Goal: Ask a question

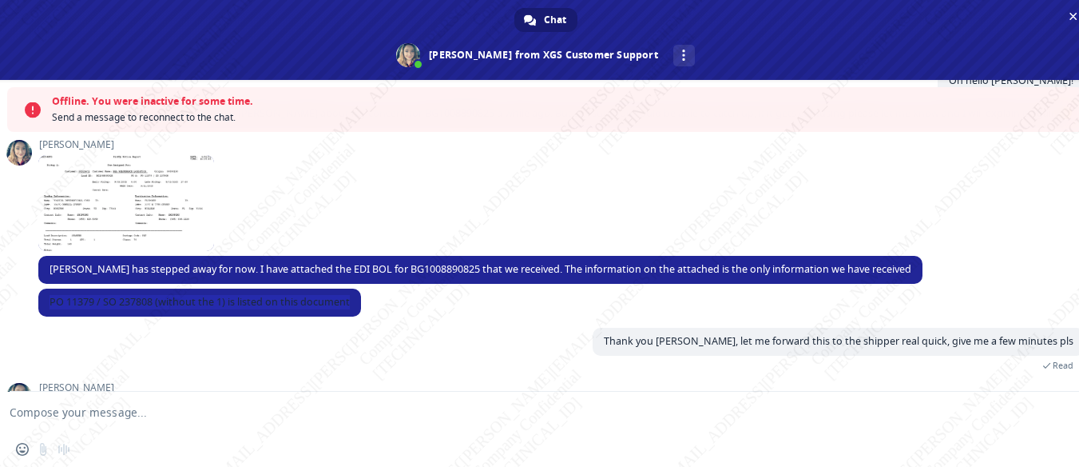
scroll to position [1647, 0]
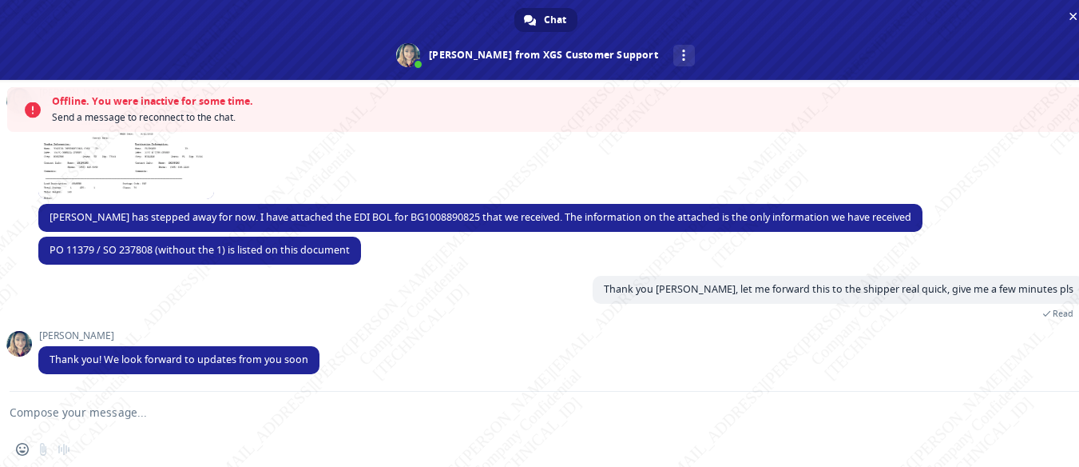
click at [326, 413] on textarea "Compose your message..." at bounding box center [527, 411] width 1034 height 40
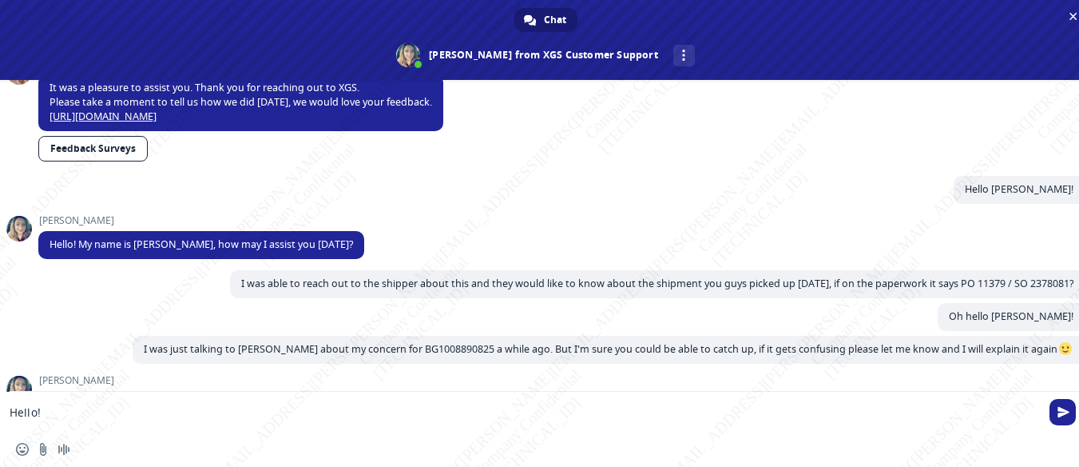
scroll to position [1403, 0]
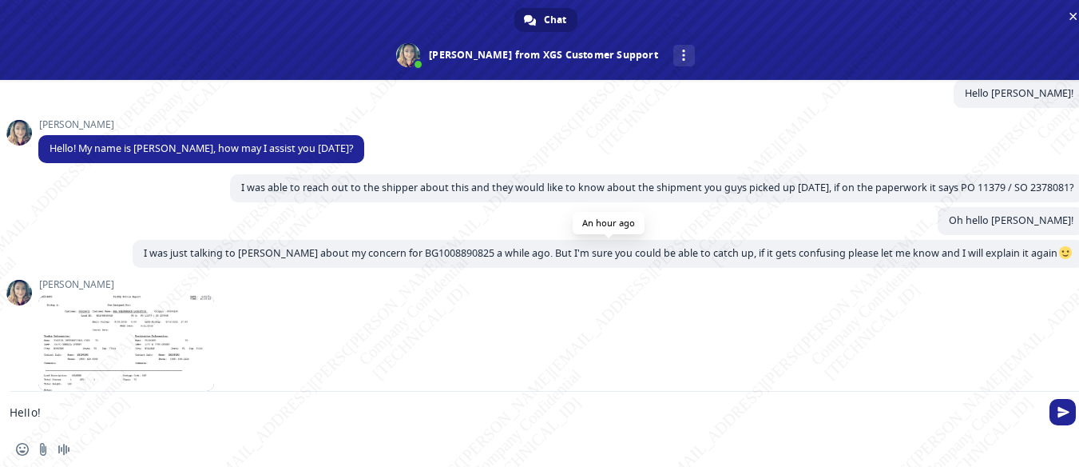
type textarea "Hello!"
click at [446, 252] on span "I was just talking to [PERSON_NAME] about my concern for BG1008890825 a while a…" at bounding box center [609, 253] width 930 height 14
copy span "BG1008890825"
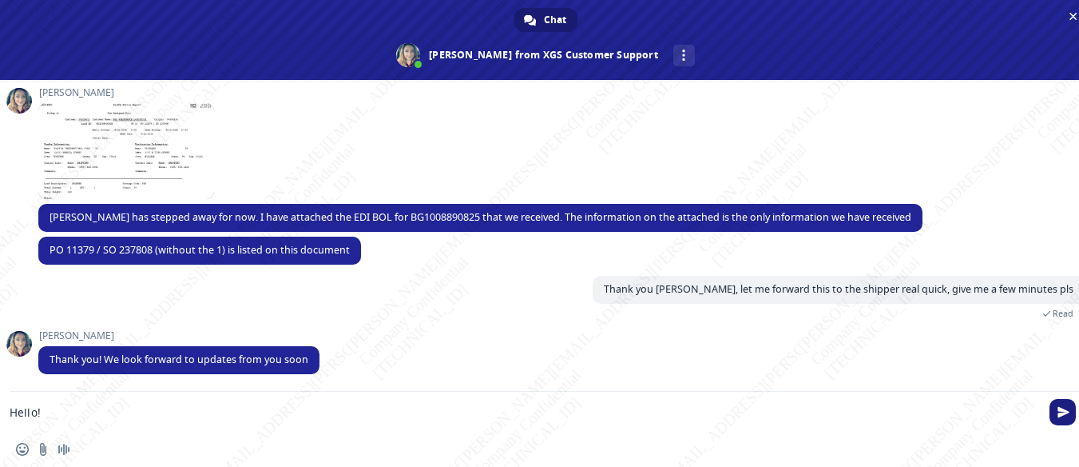
click at [1067, 409] on span "Send" at bounding box center [1064, 412] width 12 height 12
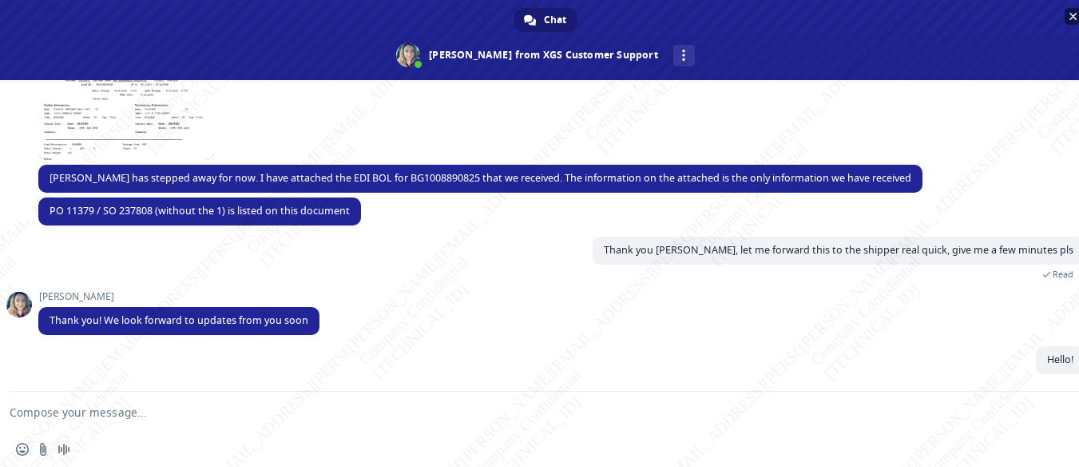
scroll to position [1634, 0]
click at [275, 407] on textarea "Compose your message..." at bounding box center [527, 411] width 1034 height 40
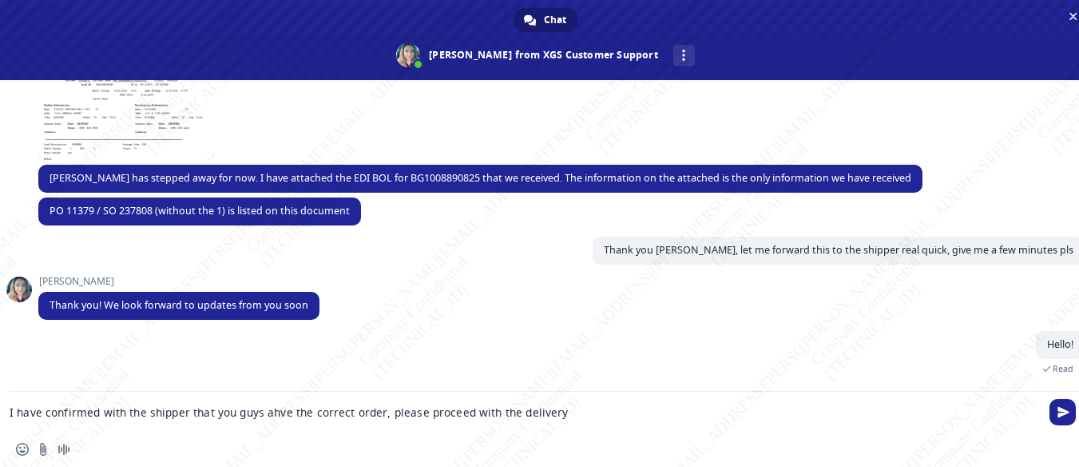
scroll to position [1689, 0]
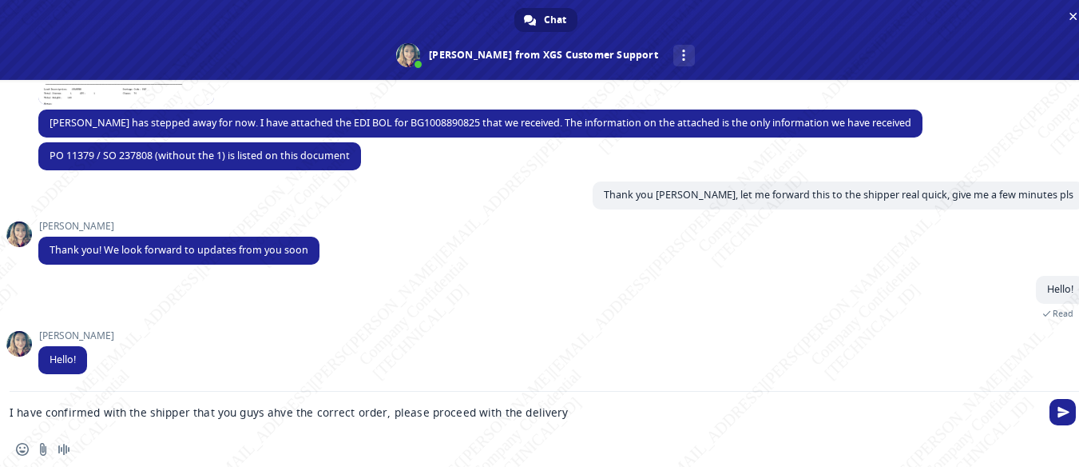
click at [273, 415] on textarea "I have confirmed with the shipper that you guys ahve the correct order, please …" at bounding box center [527, 411] width 1034 height 40
click at [658, 412] on textarea "I have confirmed with the shipper that you guys have the correct order, please …" at bounding box center [527, 411] width 1034 height 40
click at [24, 449] on span "Insert an emoji" at bounding box center [22, 449] width 13 height 13
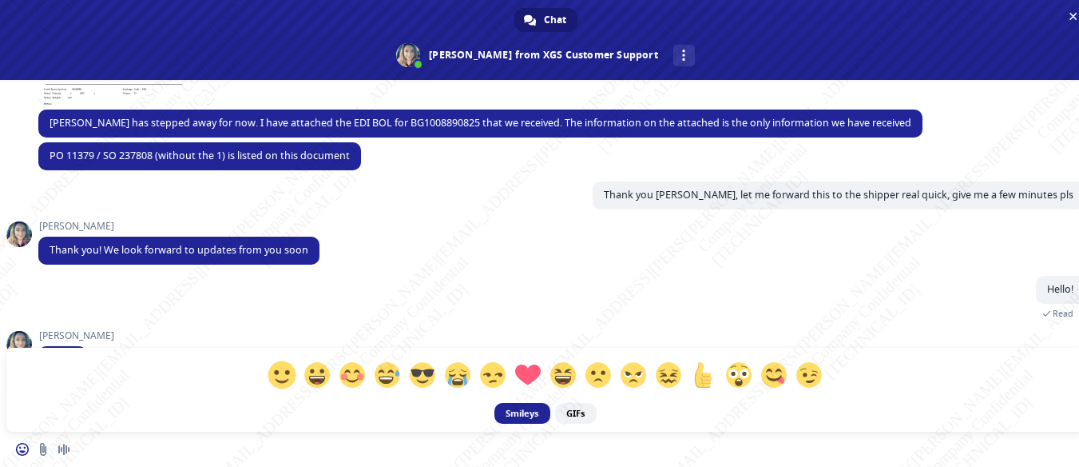
click at [286, 382] on span at bounding box center [282, 374] width 28 height 28
type textarea "I have confirmed with the shipper that you guys have the correct order, please …"
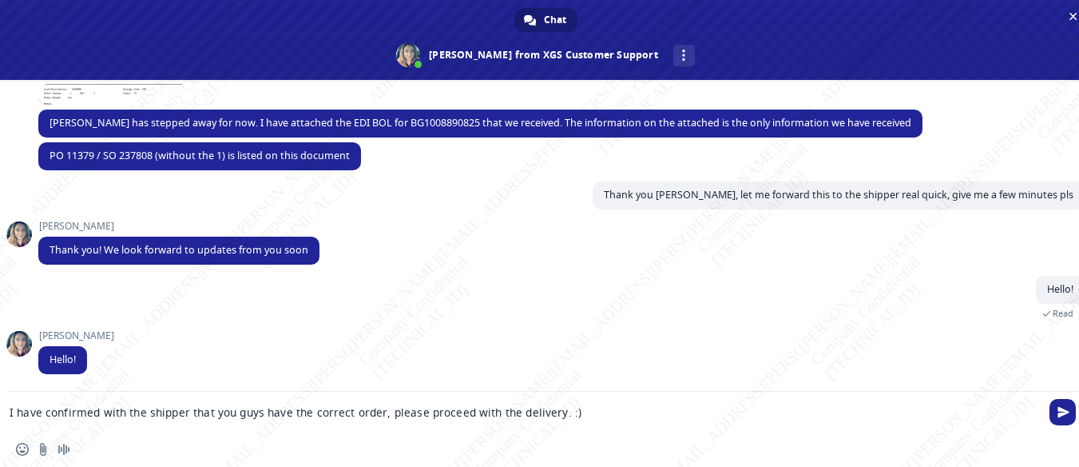
drag, startPoint x: 1071, startPoint y: 412, endPoint x: 1009, endPoint y: 423, distance: 62.4
click at [1046, 416] on div "I have confirmed with the shipper that you guys have the correct order, please …" at bounding box center [545, 411] width 1091 height 40
drag, startPoint x: 1063, startPoint y: 410, endPoint x: 998, endPoint y: 414, distance: 65.6
click at [1058, 411] on span "Send" at bounding box center [1064, 412] width 12 height 12
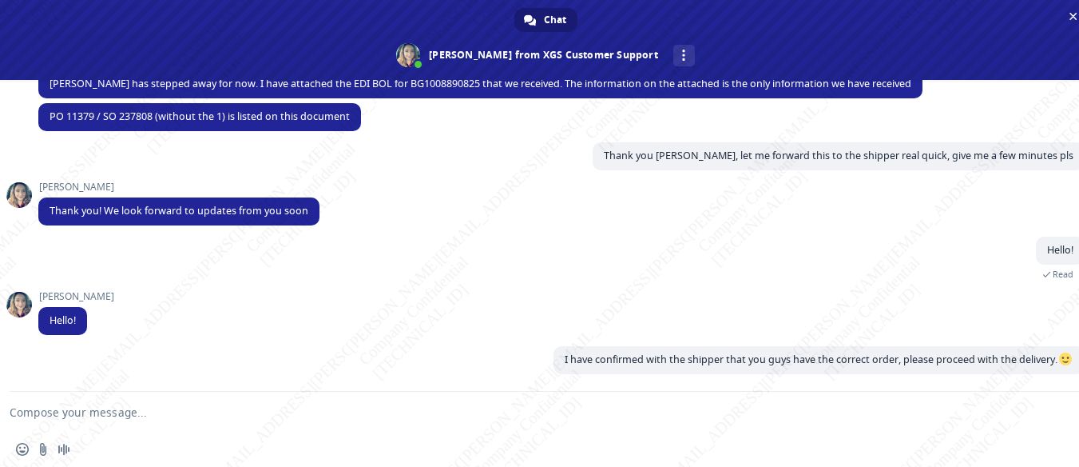
scroll to position [1728, 0]
click at [705, 411] on textarea "Compose your message..." at bounding box center [527, 411] width 1034 height 40
type textarea "Can I please get the PRO for that and the estimated delivery date?"
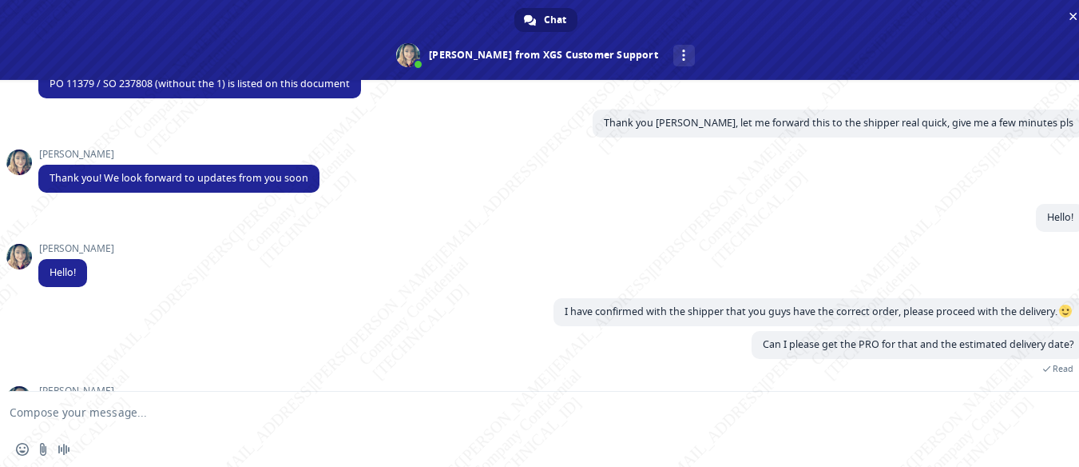
scroll to position [1816, 0]
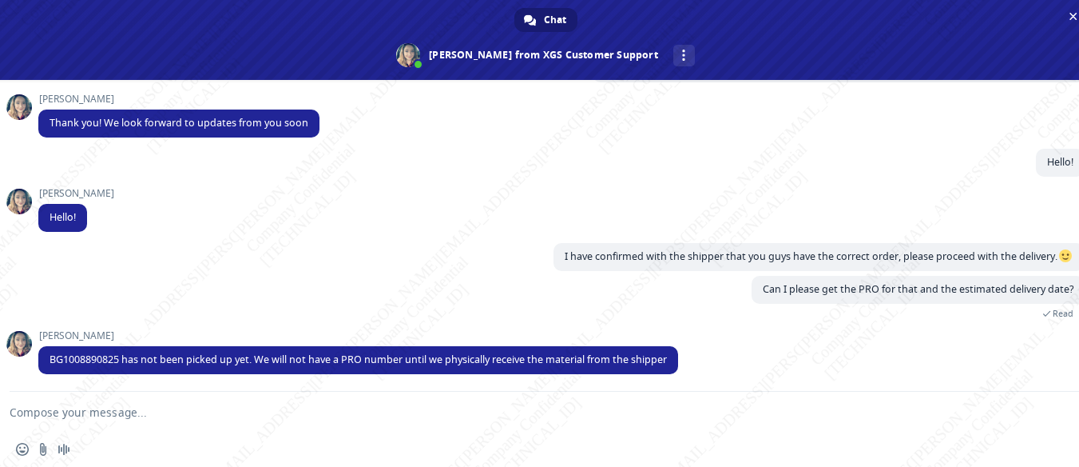
click at [169, 407] on textarea "Compose your message..." at bounding box center [527, 411] width 1034 height 40
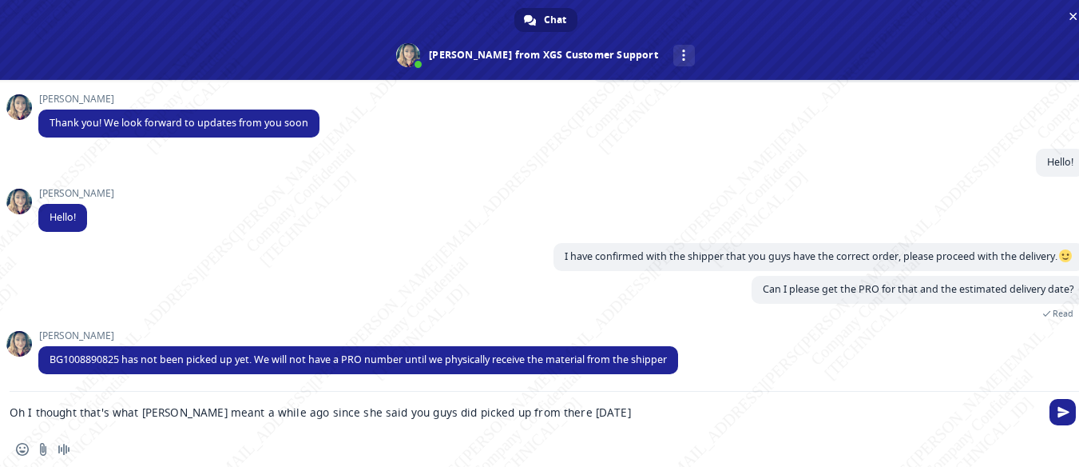
type textarea "Oh I thought that's what [PERSON_NAME] meant a while ago since she said you guy…"
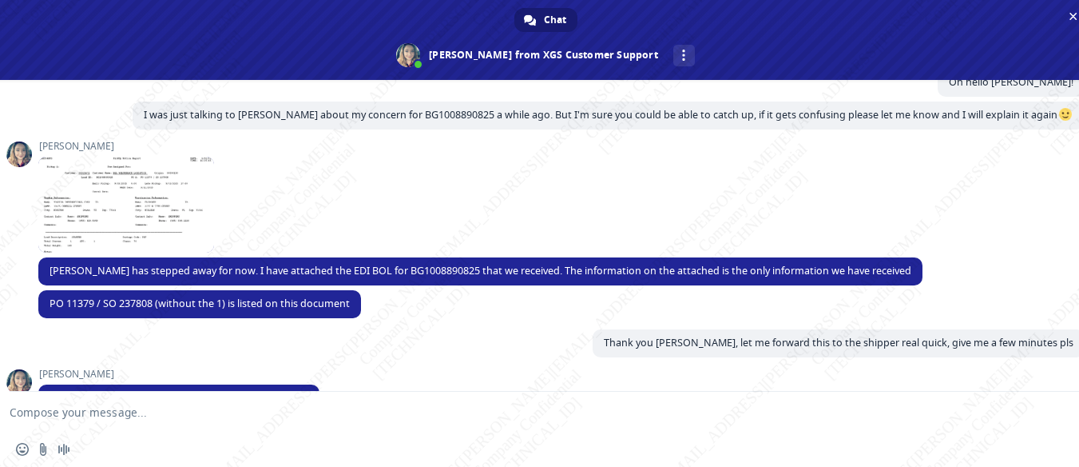
scroll to position [1925, 0]
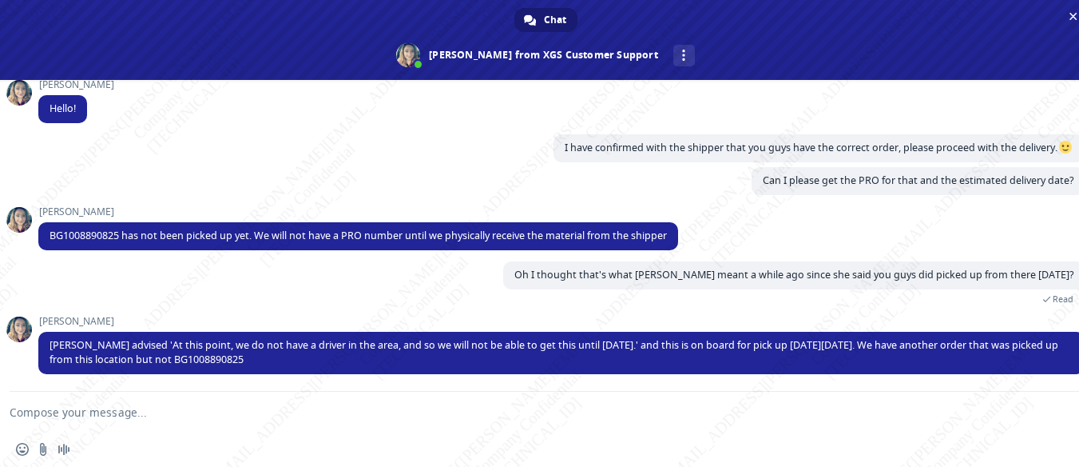
click at [169, 410] on textarea "Compose your message..." at bounding box center [527, 411] width 1034 height 40
click at [209, 416] on textarea "Compose your message..." at bounding box center [527, 411] width 1034 height 40
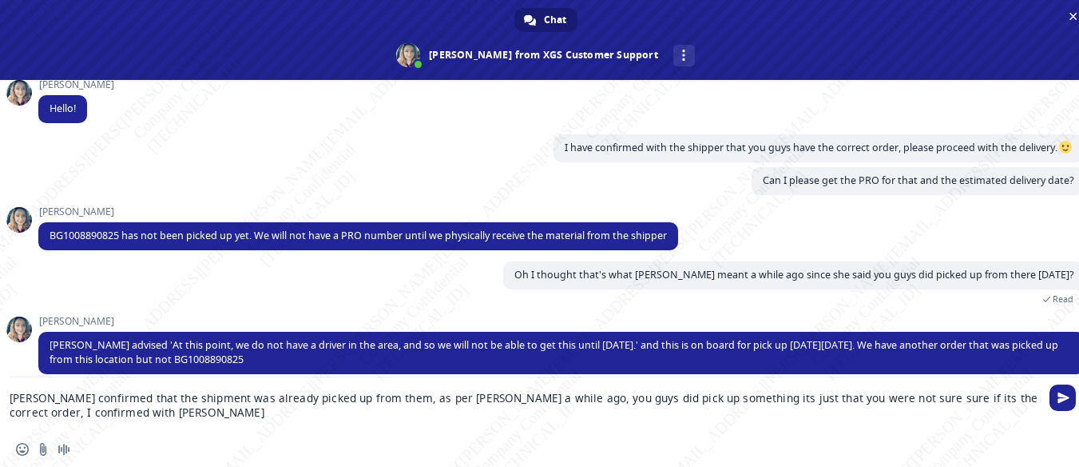
paste textarea "Compose your message..."
type textarea "[PERSON_NAME] confirmed that the shipment was already picked up from them, as p…"
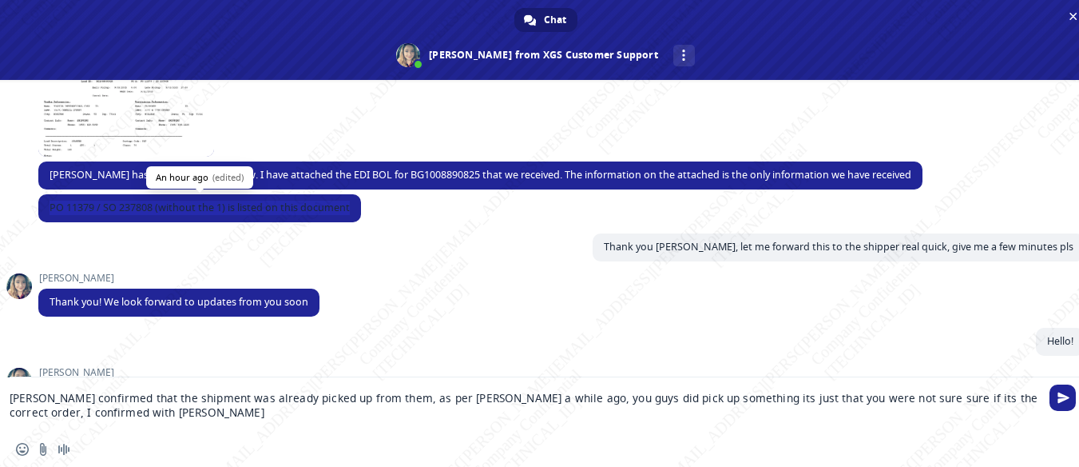
drag, startPoint x: 50, startPoint y: 207, endPoint x: 352, endPoint y: 212, distance: 302.8
click at [352, 212] on span "PO 11379 / SO 237808 (without the 1) is listed on this document" at bounding box center [199, 208] width 323 height 28
copy span "PO 11379 / SO 237808 (without the 1) is listed on this document"
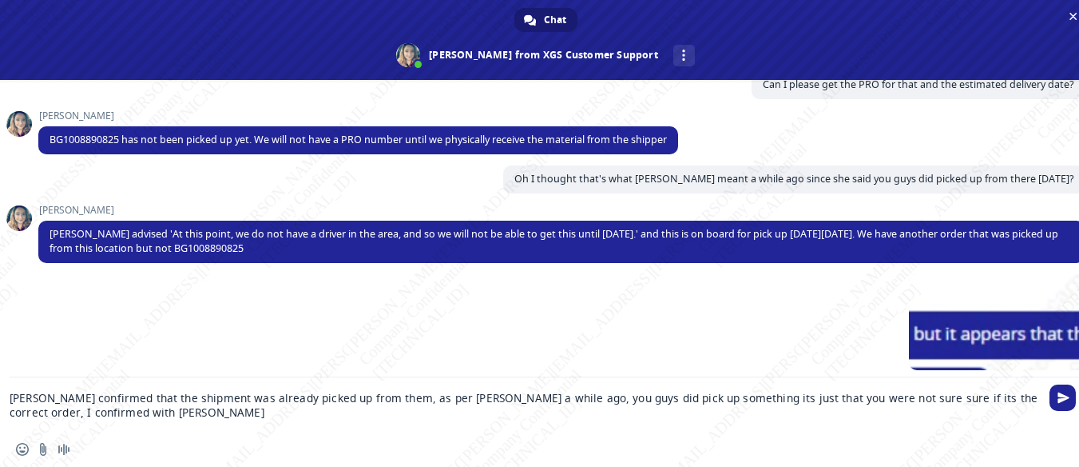
scroll to position [2046, 0]
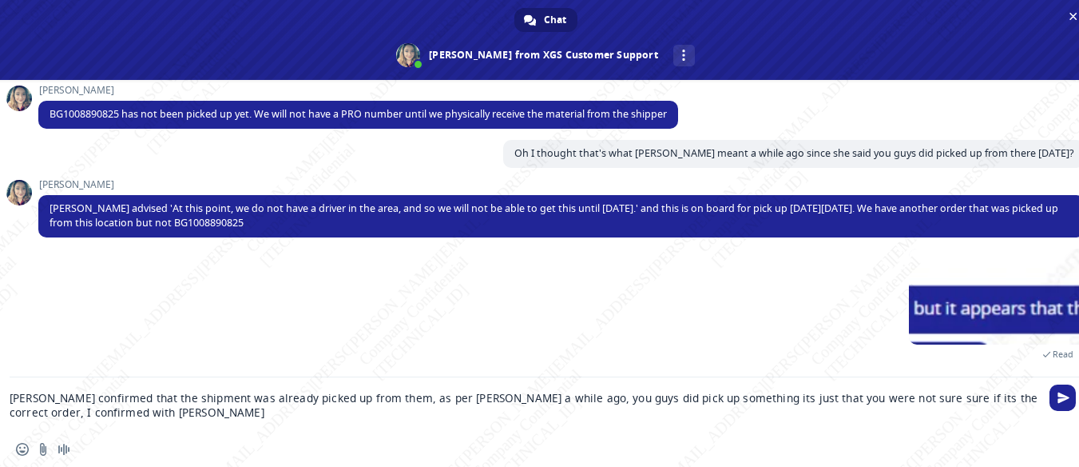
click at [171, 411] on textarea "[PERSON_NAME] confirmed that the shipment was already picked up from them, as p…" at bounding box center [527, 404] width 1034 height 54
click at [218, 412] on textarea "[PERSON_NAME] confirmed that the shipment was already picked up from them, as p…" at bounding box center [527, 404] width 1034 height 54
paste textarea "PO 11379 / SO 237808 (without the 1) is listed on this document"
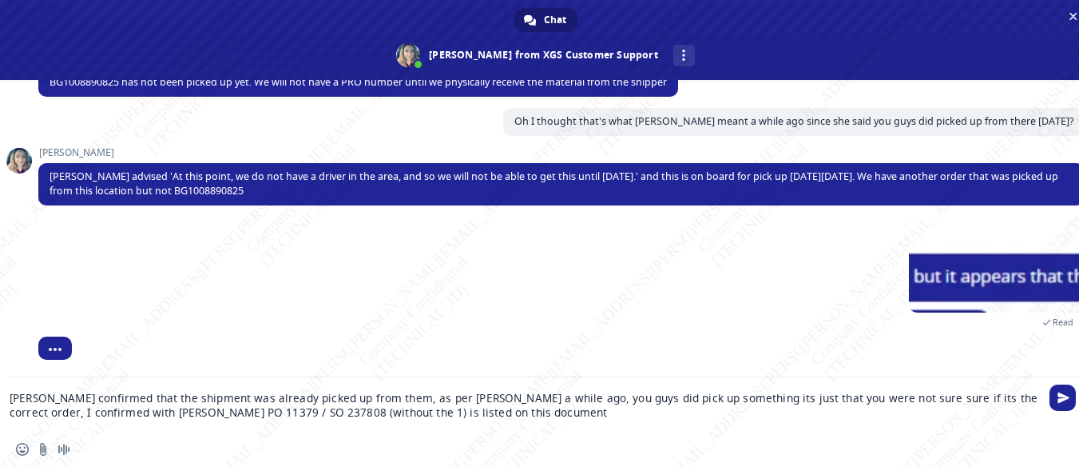
click at [134, 411] on textarea "[PERSON_NAME] confirmed that the shipment was already picked up from them, as p…" at bounding box center [527, 404] width 1034 height 54
click at [532, 412] on textarea "[PERSON_NAME] confirmed that the shipment was already picked up from them, as p…" at bounding box center [527, 404] width 1034 height 54
drag, startPoint x: 433, startPoint y: 411, endPoint x: 451, endPoint y: 414, distance: 18.5
click at [451, 414] on textarea "[PERSON_NAME] confirmed that the shipment was already picked up from them, as p…" at bounding box center [527, 404] width 1034 height 54
click at [450, 414] on textarea "[PERSON_NAME] confirmed that the shipment was already picked up from them, as p…" at bounding box center [527, 404] width 1034 height 54
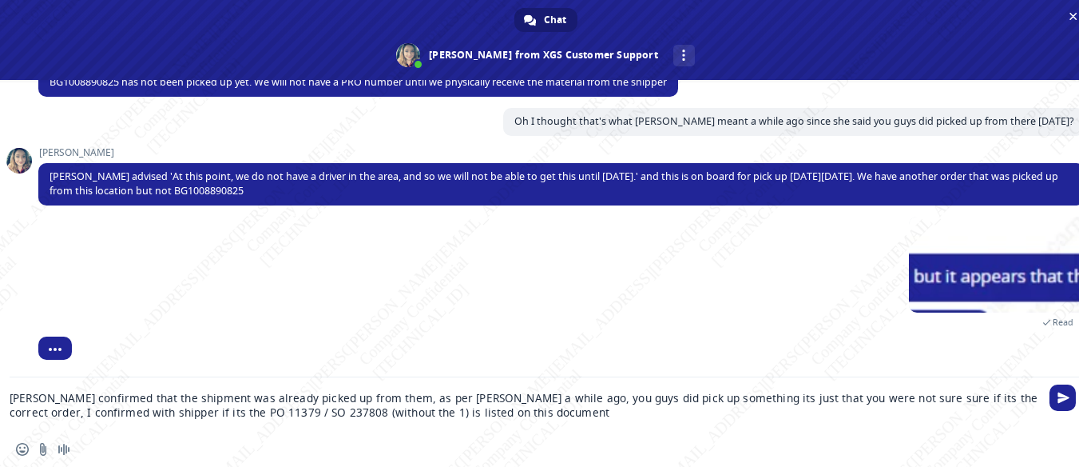
click at [452, 413] on textarea "[PERSON_NAME] confirmed that the shipment was already picked up from them, as p…" at bounding box center [527, 404] width 1034 height 54
click at [550, 413] on textarea "[PERSON_NAME] confirmed that the shipment was already picked up from them, as p…" at bounding box center [527, 404] width 1034 height 54
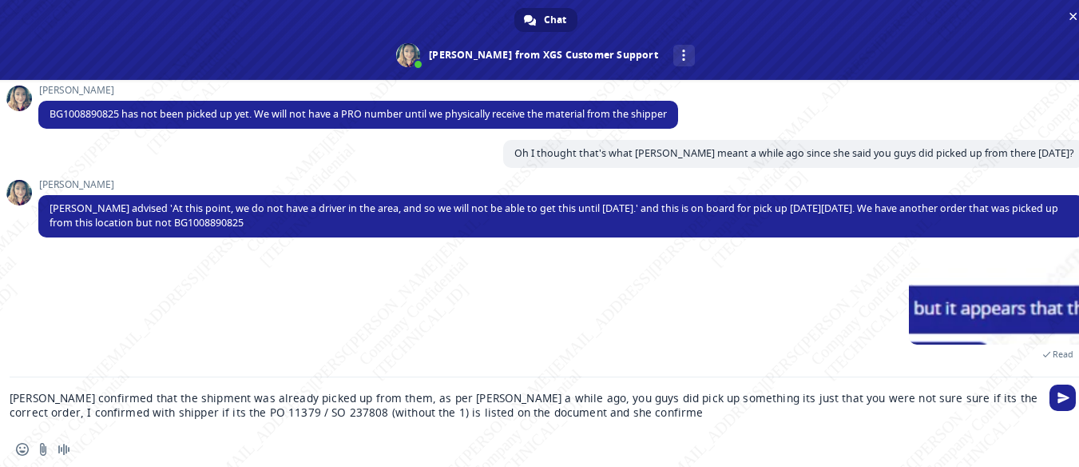
type textarea "[PERSON_NAME] confirmed that the shipment was already picked up from them, as p…"
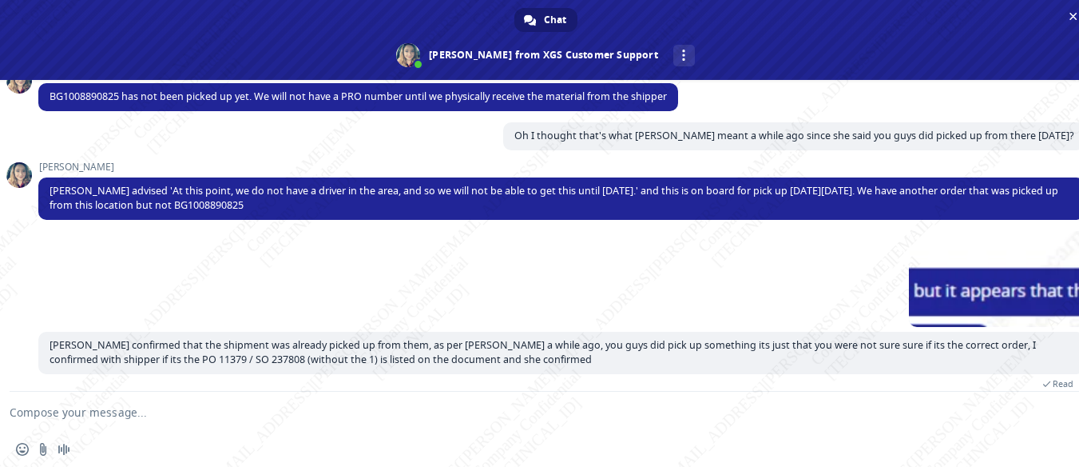
scroll to position [2079, 0]
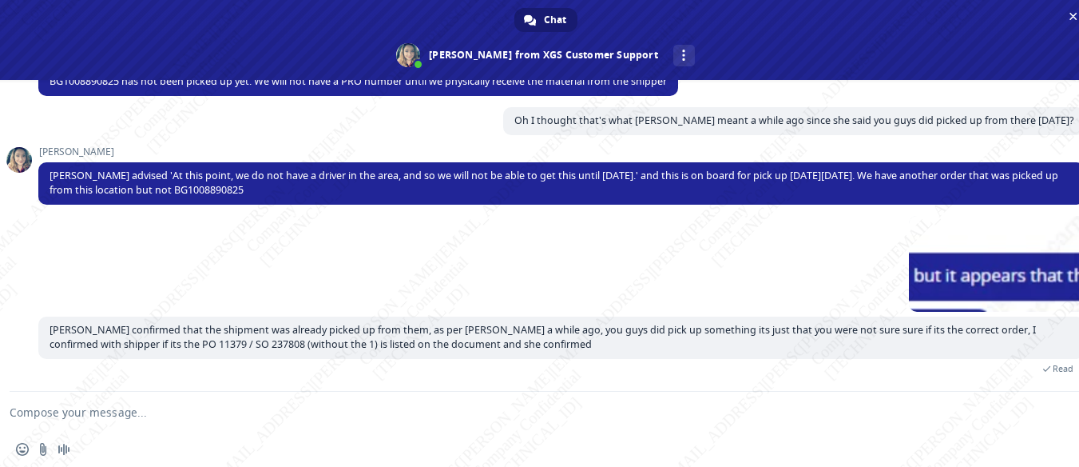
type textarea "W"
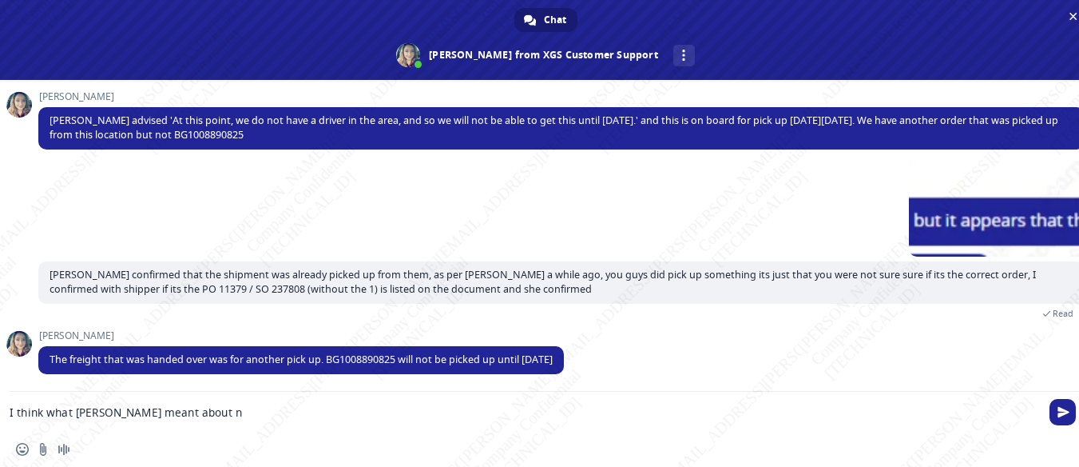
scroll to position [2166, 0]
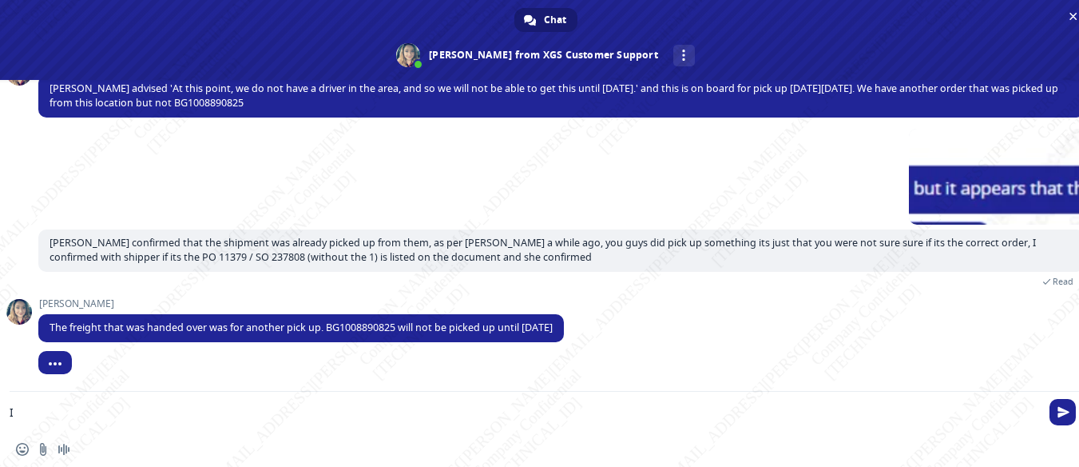
type textarea "I"
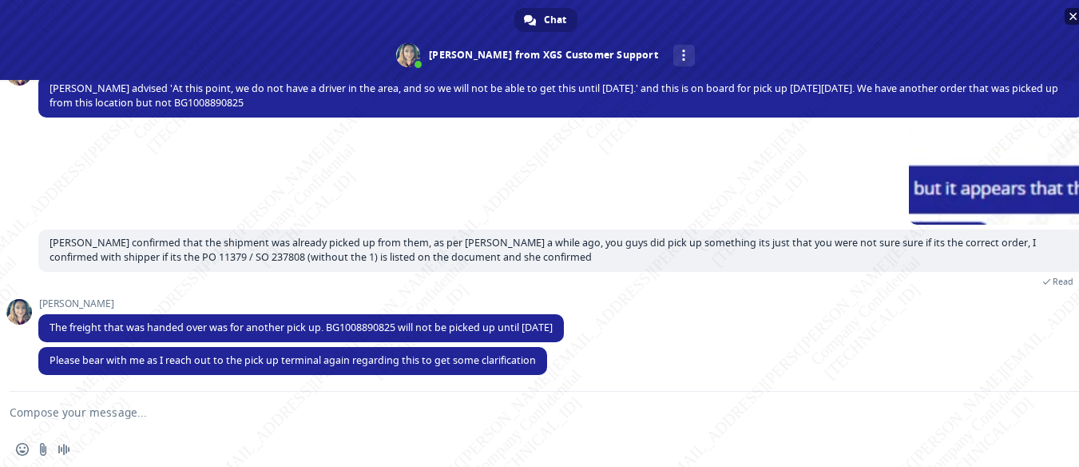
scroll to position [2167, 0]
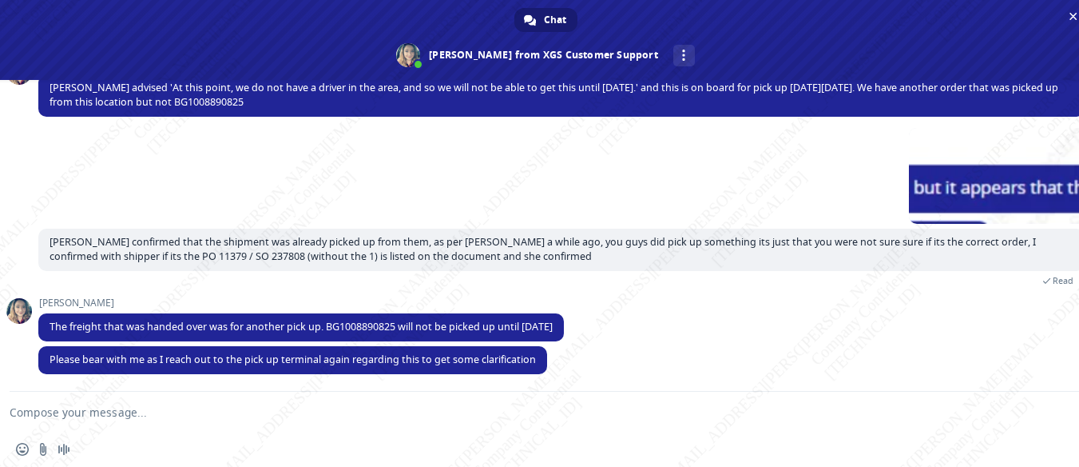
click at [272, 406] on textarea "Compose your message..." at bounding box center [527, 411] width 1034 height 40
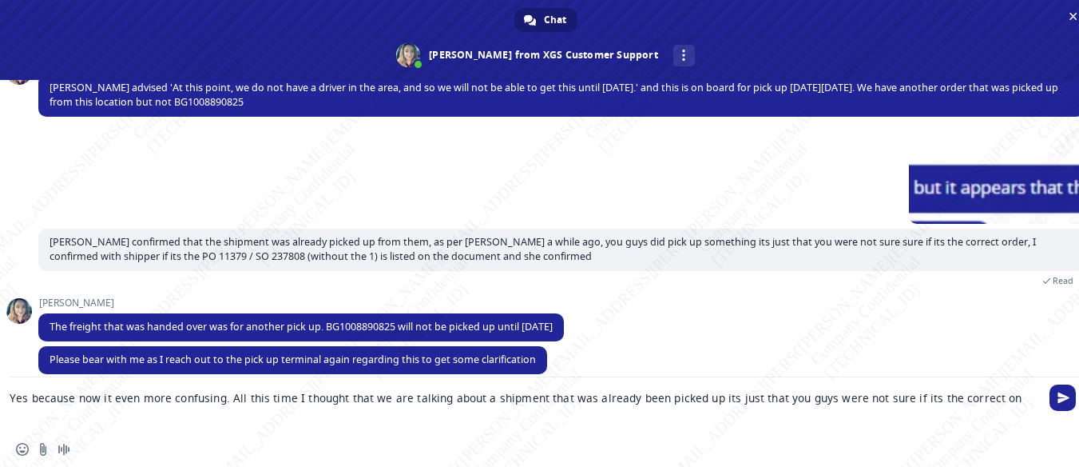
type textarea "Yes because now it even more confusing. All this time I thought that we are tal…"
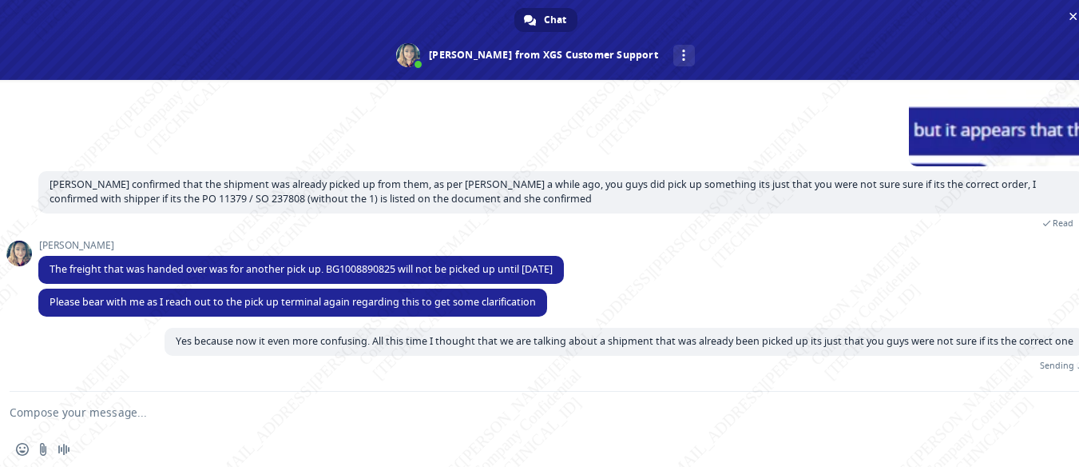
scroll to position [2206, 0]
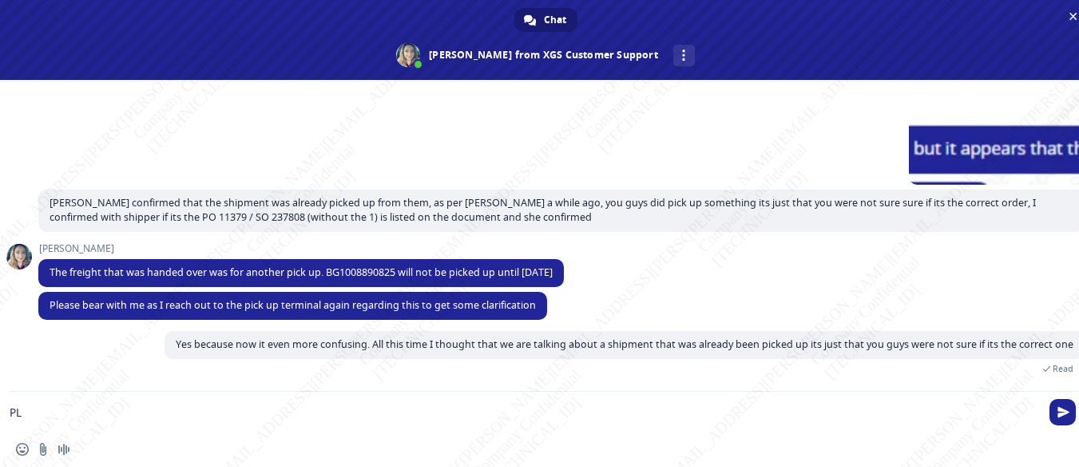
type textarea "P"
type textarea "Thank you"
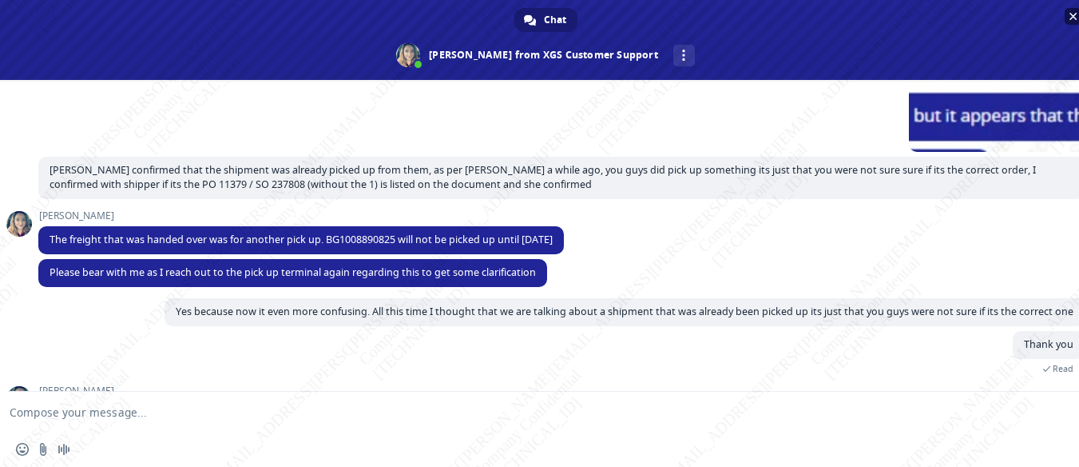
scroll to position [2294, 0]
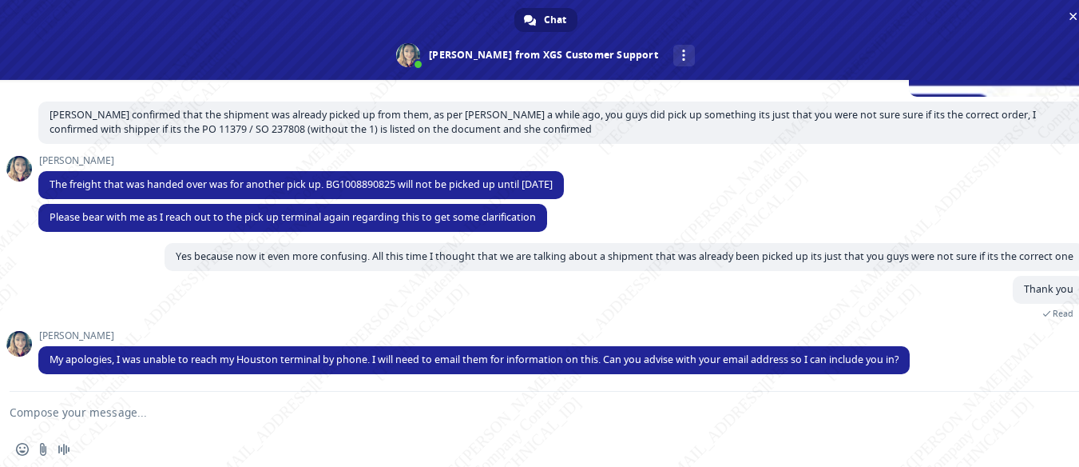
click at [27, 419] on textarea "Compose your message..." at bounding box center [527, 411] width 1034 height 40
click at [31, 419] on textarea "Compose your message..." at bounding box center [527, 411] width 1034 height 40
paste textarea "[EMAIL_ADDRESS][DOMAIN_NAME]"
type textarea "Sure, please. [EMAIL_ADDRESS][DOMAIN_NAME]"
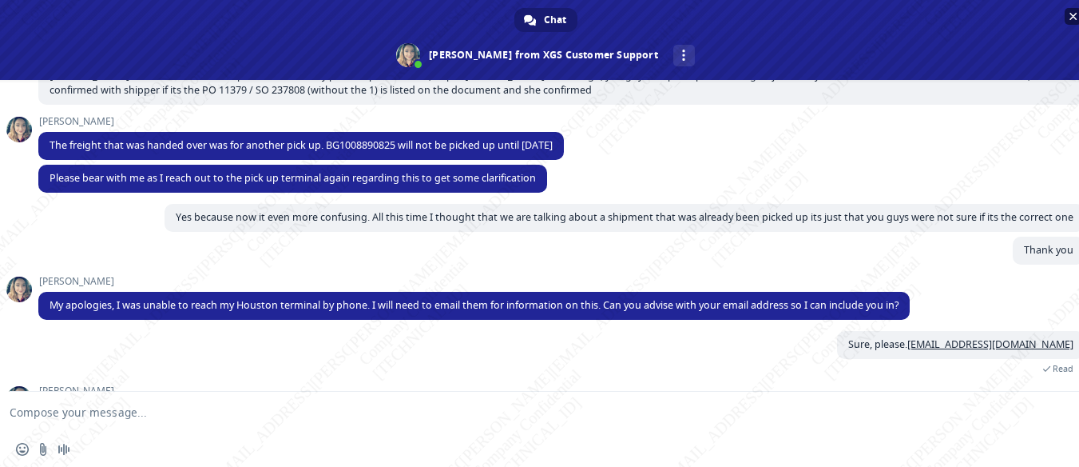
scroll to position [2388, 0]
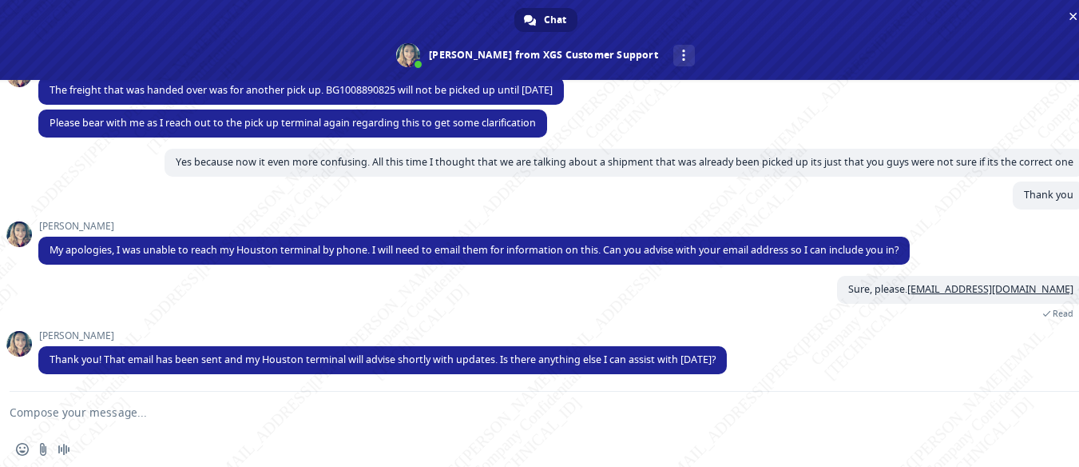
click at [332, 421] on textarea "Compose your message..." at bounding box center [527, 411] width 1034 height 40
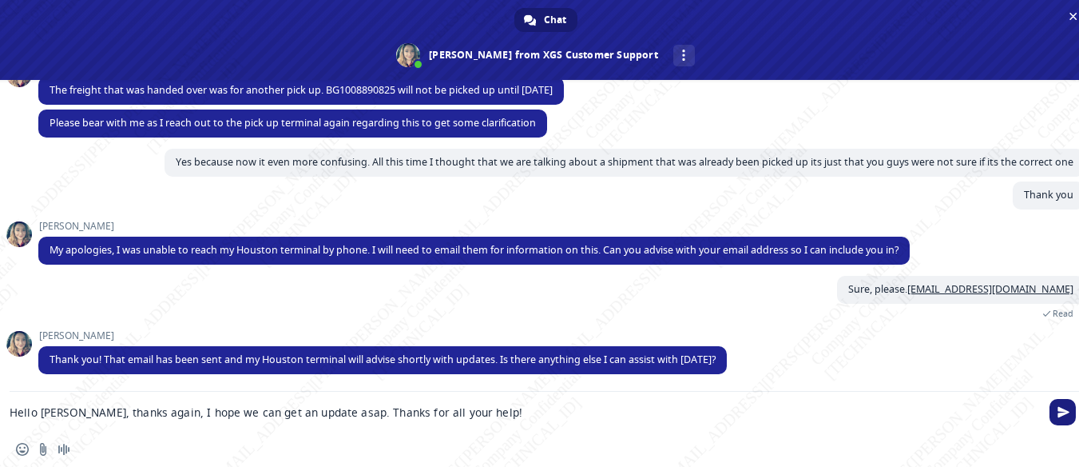
type textarea "Hello [PERSON_NAME], thanks again, I hope we can get an update asap. Thanks for…"
click at [1068, 405] on span "Send" at bounding box center [1063, 412] width 26 height 26
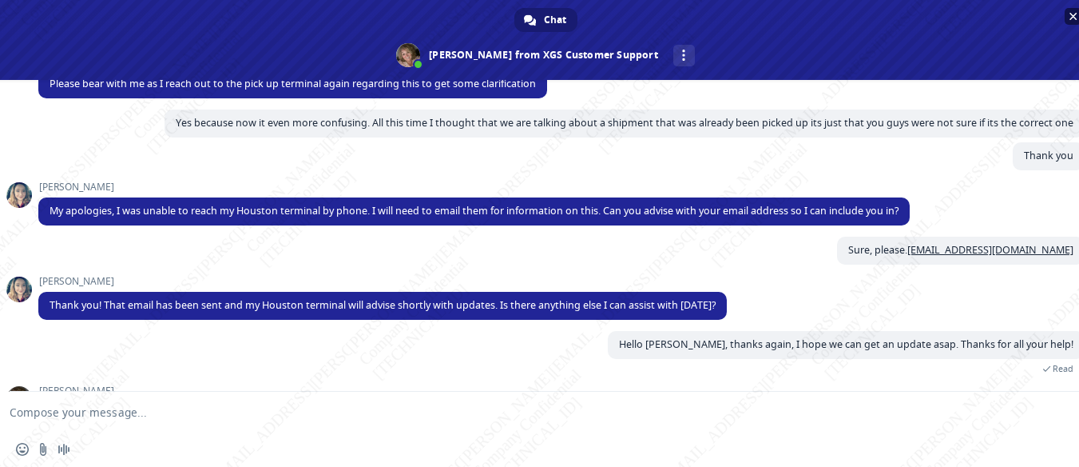
scroll to position [2545, 0]
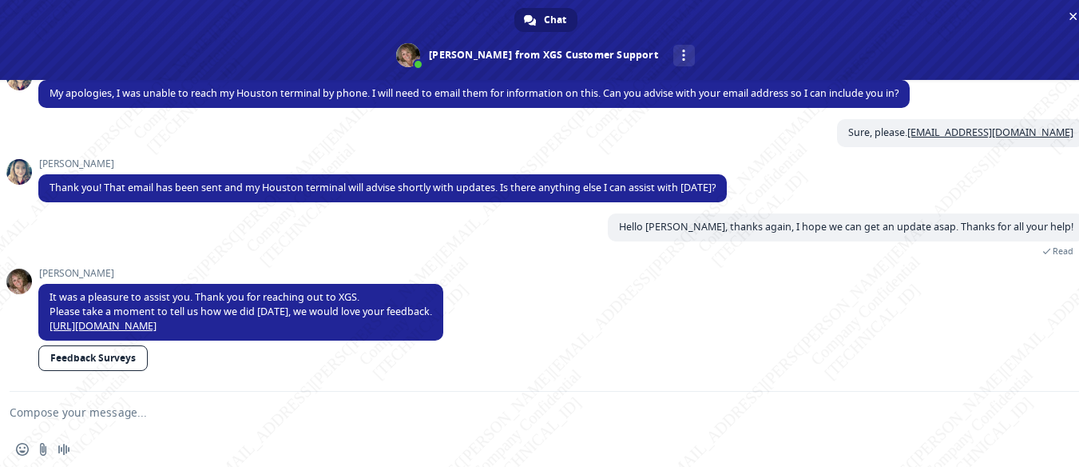
click at [113, 358] on link "Feedback Surveys" at bounding box center [92, 358] width 109 height 26
